Goal: Task Accomplishment & Management: Manage account settings

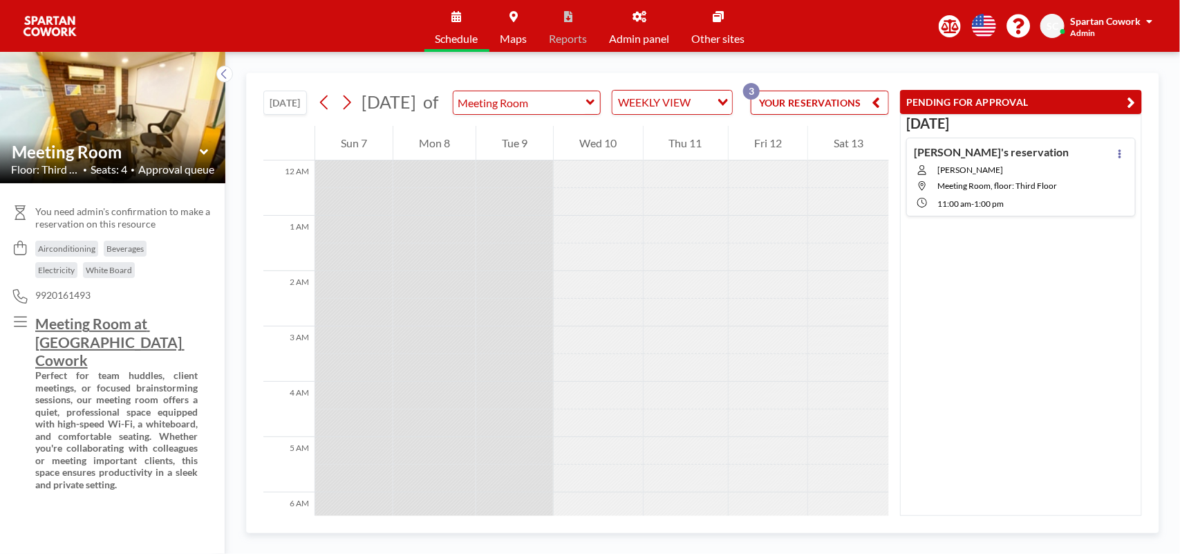
scroll to position [798, 0]
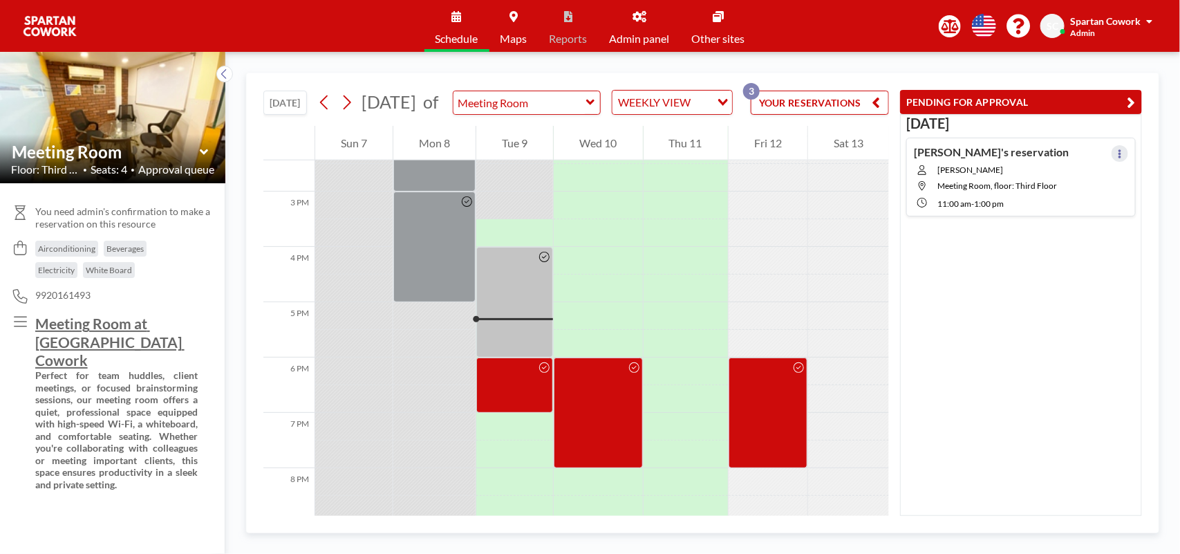
click at [1117, 154] on icon at bounding box center [1120, 153] width 6 height 9
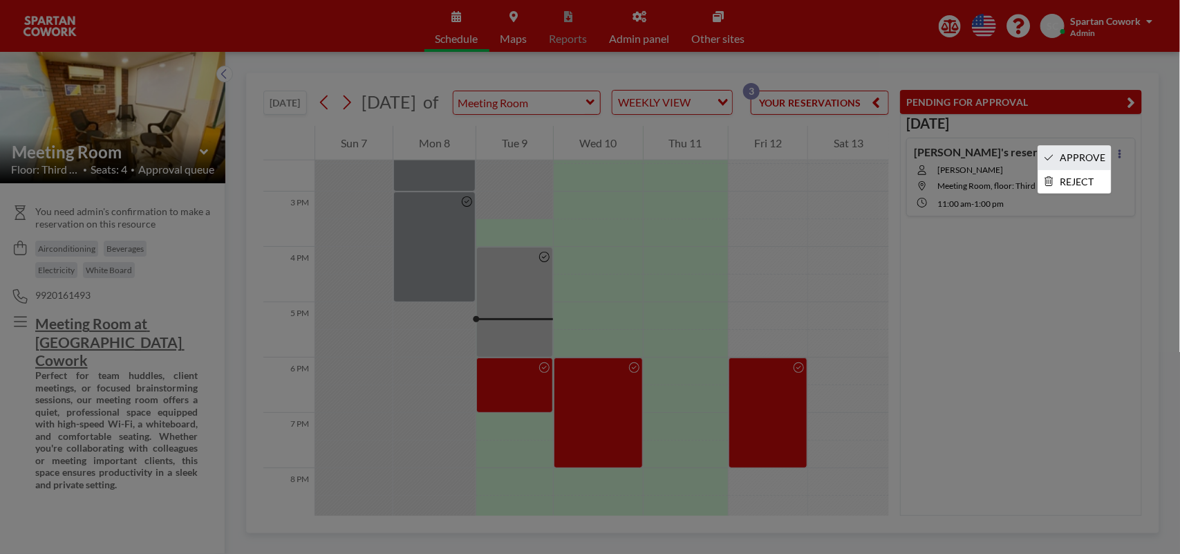
click at [1085, 157] on li "APPROVE" at bounding box center [1074, 158] width 73 height 24
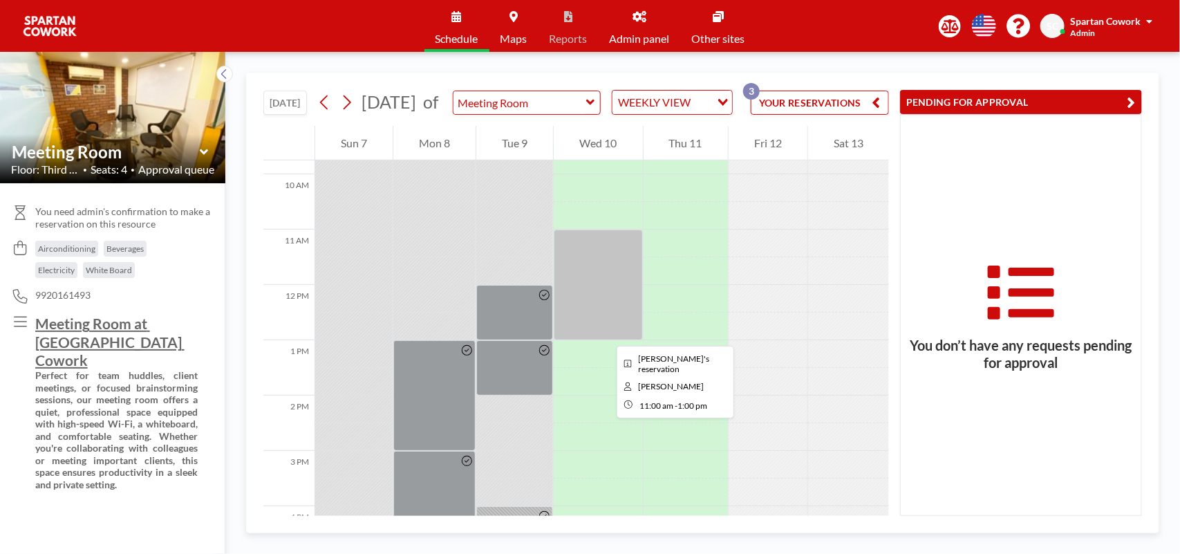
scroll to position [626, 0]
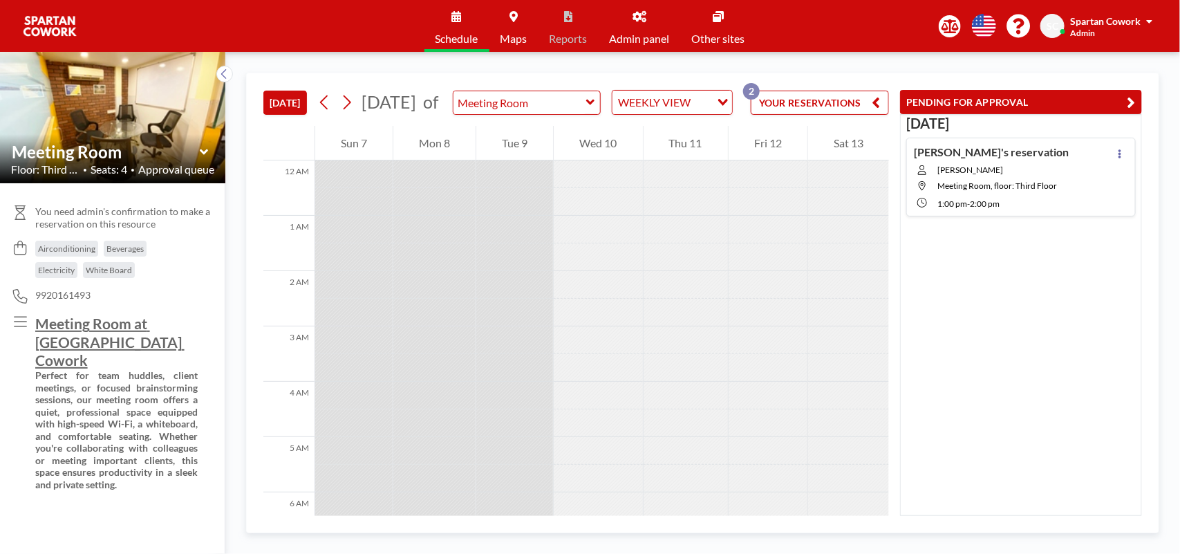
scroll to position [940, 0]
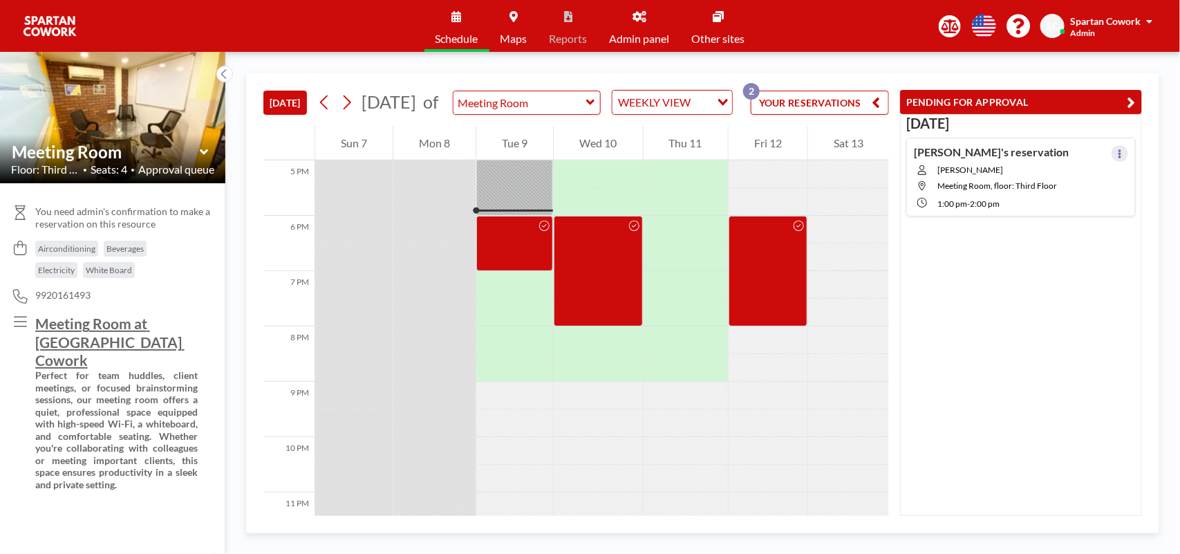
click at [1117, 152] on icon at bounding box center [1120, 153] width 6 height 9
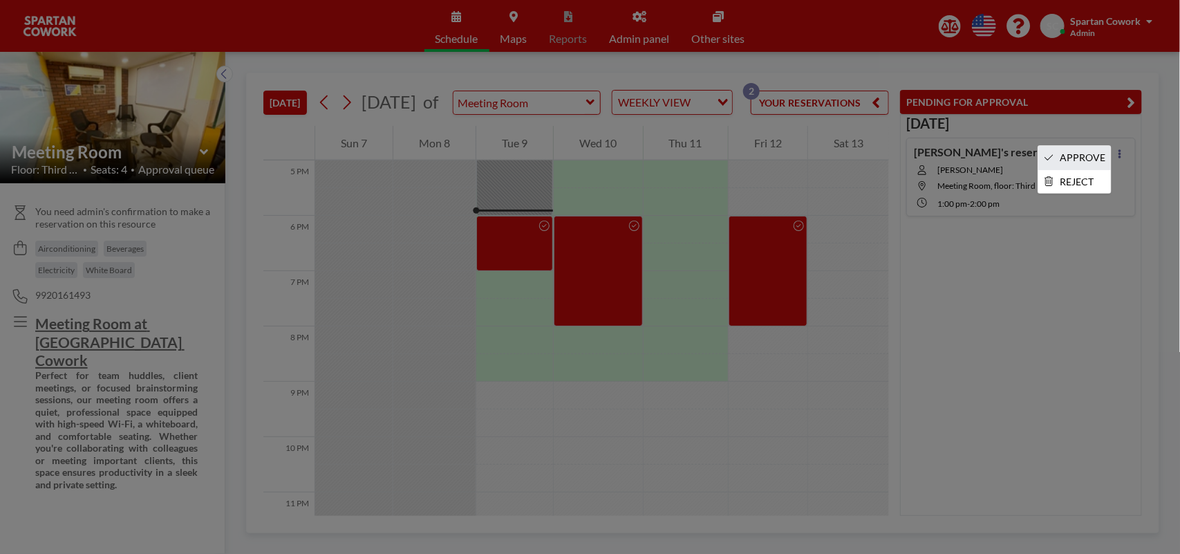
click at [1076, 156] on li "APPROVE" at bounding box center [1074, 158] width 73 height 24
